Goal: Navigation & Orientation: Understand site structure

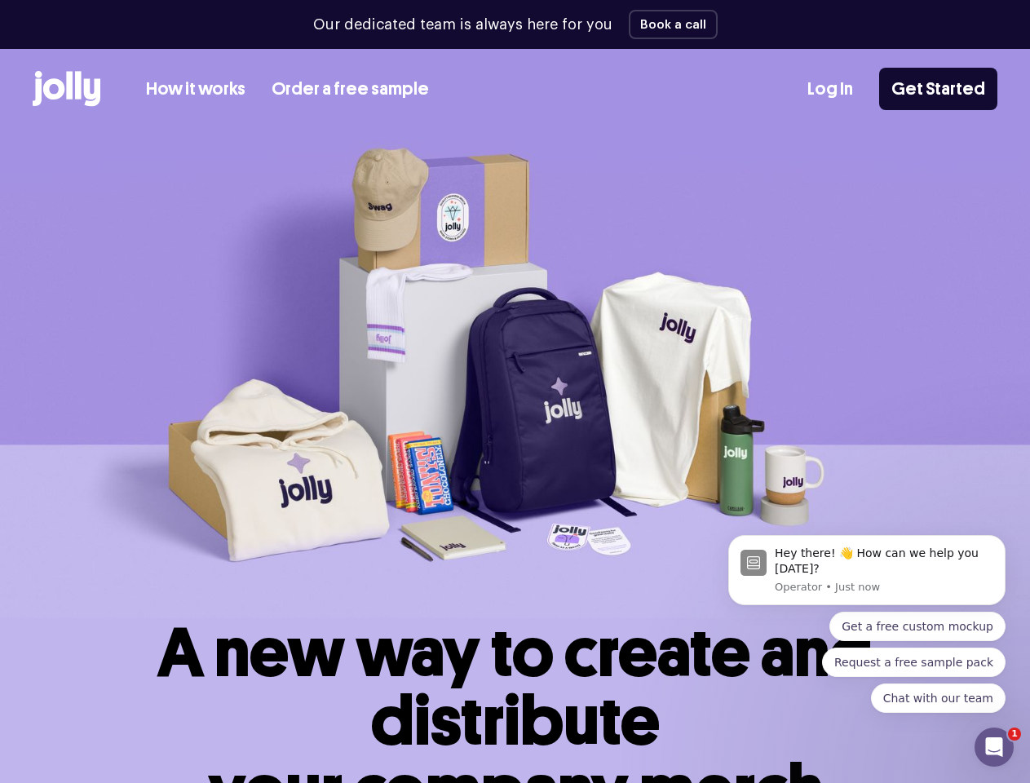
click at [514, 391] on img at bounding box center [515, 374] width 1030 height 488
